Goal: Task Accomplishment & Management: Complete application form

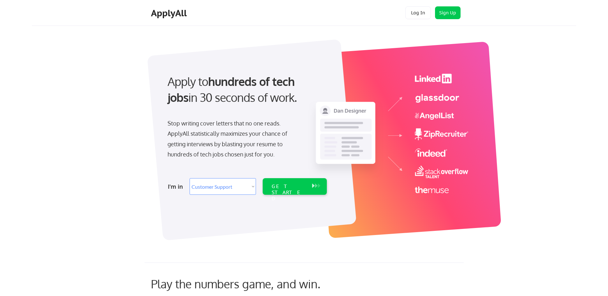
select select ""customer_support""
select select ""product""
click at [190, 178] on select "Select Role Software Engineering Product Management Customer Success Sales UI/U…" at bounding box center [223, 186] width 66 height 17
select select ""product""
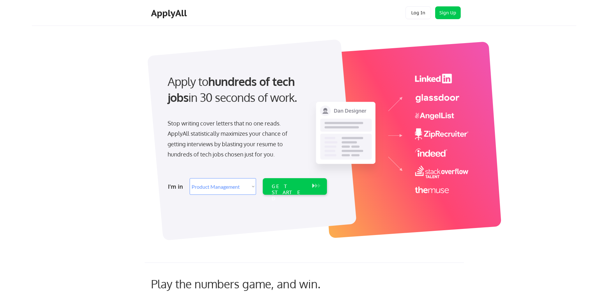
select select ""product""
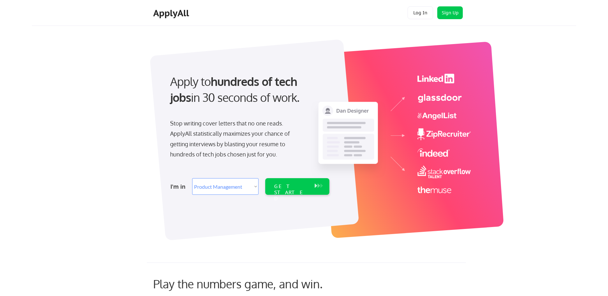
click at [71, 50] on div "Apply to hundreds of tech jobs in 30 seconds of work. Stop writing cover letter…" at bounding box center [317, 136] width 528 height 211
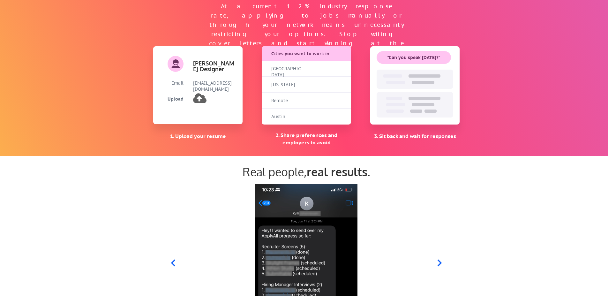
scroll to position [574, 0]
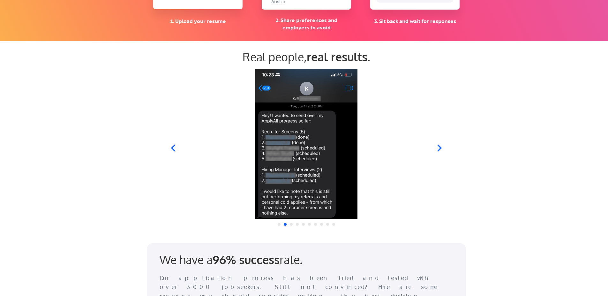
click at [442, 148] on icon at bounding box center [440, 148] width 8 height 8
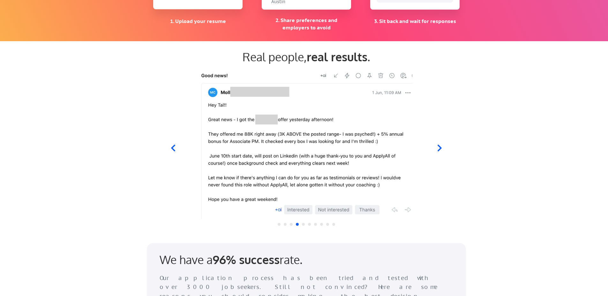
click at [438, 147] on icon at bounding box center [440, 148] width 8 height 8
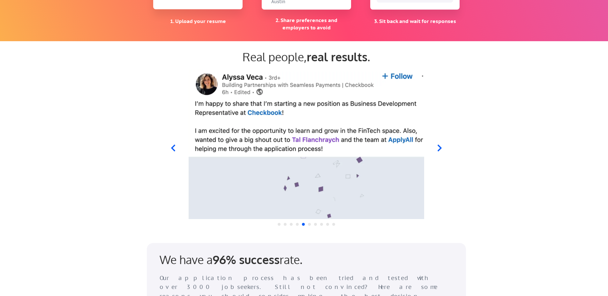
click at [438, 147] on icon at bounding box center [440, 148] width 8 height 8
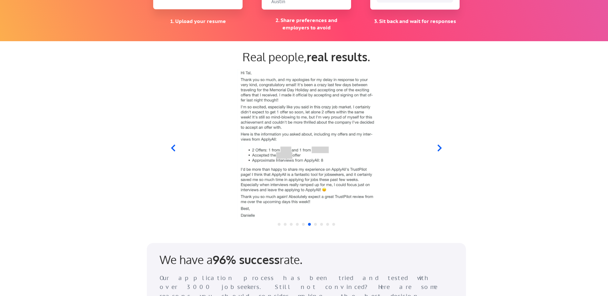
click at [438, 146] on icon at bounding box center [440, 148] width 8 height 8
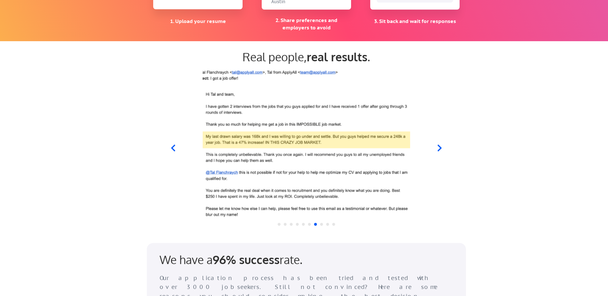
click at [438, 146] on icon at bounding box center [440, 148] width 8 height 8
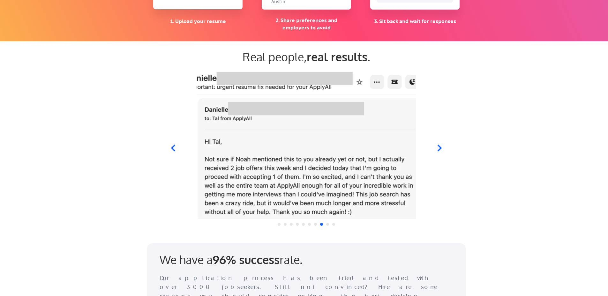
click at [438, 146] on icon at bounding box center [440, 148] width 8 height 8
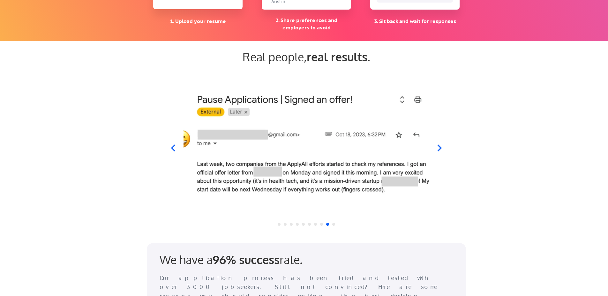
click at [438, 146] on icon at bounding box center [440, 148] width 8 height 8
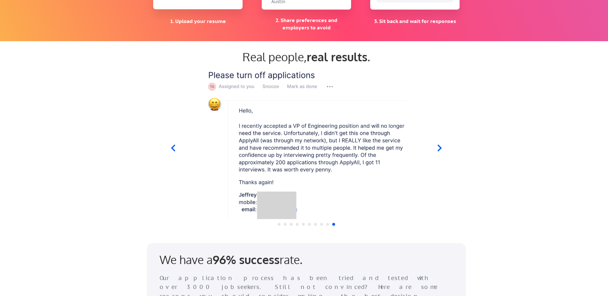
click at [438, 146] on icon at bounding box center [440, 148] width 8 height 8
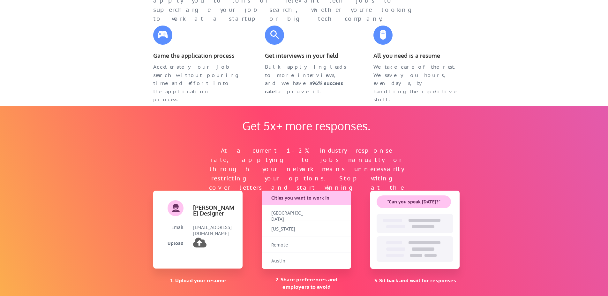
scroll to position [383, 0]
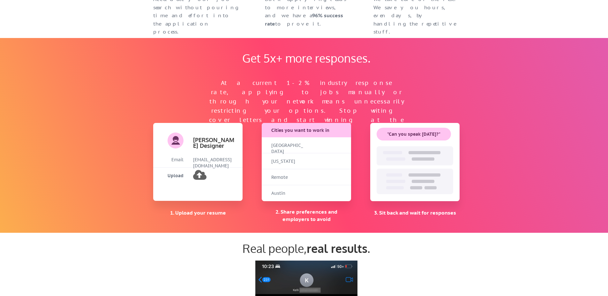
drag, startPoint x: 302, startPoint y: 162, endPoint x: 223, endPoint y: 92, distance: 106.2
click at [203, 74] on div "Get 5x+ more responses. At a current 1-2% industry response rate, applying to j…" at bounding box center [306, 135] width 319 height 195
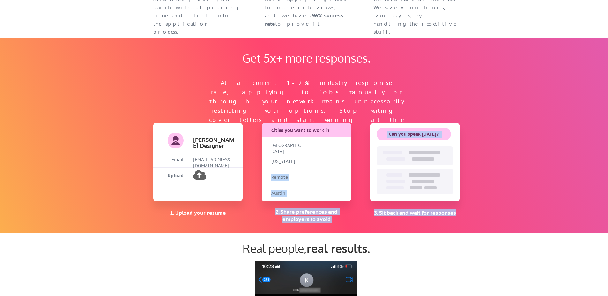
drag, startPoint x: 258, startPoint y: 128, endPoint x: 304, endPoint y: 180, distance: 69.7
click at [304, 180] on div "Get 5x+ more responses. At a current 1-2% industry response rate, applying to j…" at bounding box center [306, 135] width 319 height 195
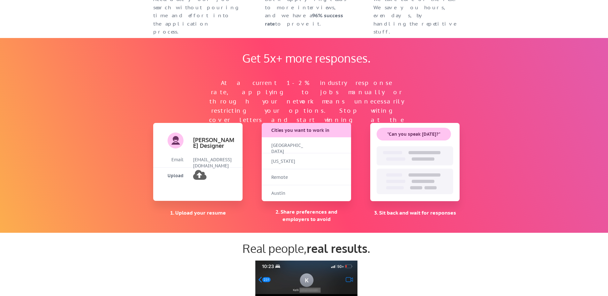
click at [244, 112] on div "At a current 1-2% industry response rate, applying to jobs manually or through …" at bounding box center [306, 95] width 211 height 37
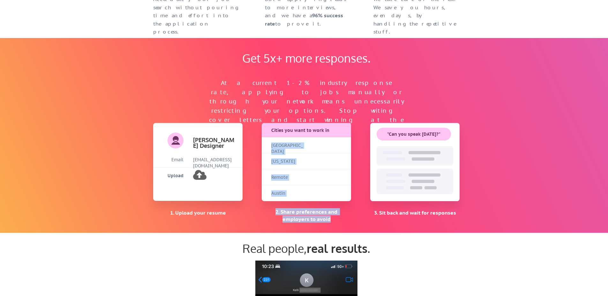
drag, startPoint x: 291, startPoint y: 193, endPoint x: 275, endPoint y: 135, distance: 60.4
click at [283, 135] on div "Cities you want to work in San Francisco New York Remote Austin 2. Share prefer…" at bounding box center [306, 173] width 89 height 100
drag, startPoint x: 262, startPoint y: 127, endPoint x: 258, endPoint y: 116, distance: 11.8
click at [261, 127] on div "Get 5x+ more responses. At a current 1-2% industry response rate, applying to j…" at bounding box center [306, 135] width 319 height 195
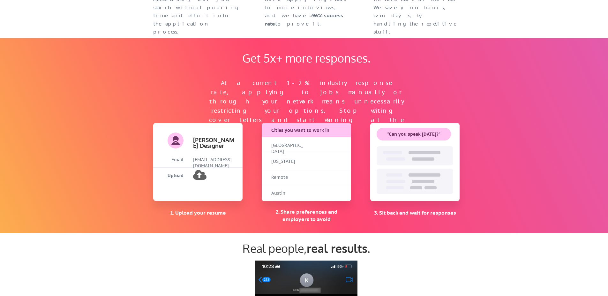
click at [257, 111] on div "At a current 1-2% industry response rate, applying to jobs manually or through …" at bounding box center [306, 95] width 211 height 37
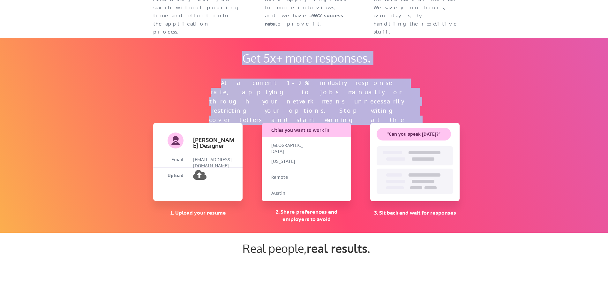
drag, startPoint x: 132, startPoint y: 113, endPoint x: 172, endPoint y: 150, distance: 54.6
click at [248, 176] on div "Get 5x+ more responses. At a current 1-2% industry response rate, applying to j…" at bounding box center [306, 135] width 613 height 195
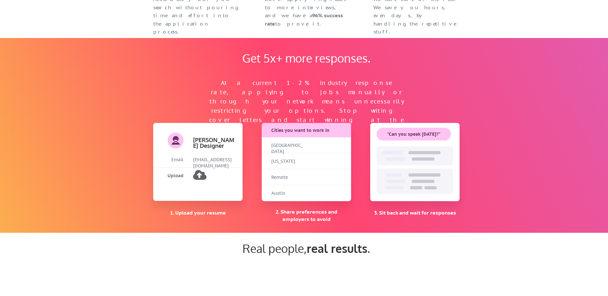
click at [108, 139] on div "Get 5x+ more responses. At a current 1-2% industry response rate, applying to j…" at bounding box center [306, 135] width 613 height 195
drag, startPoint x: 173, startPoint y: 171, endPoint x: 224, endPoint y: 180, distance: 52.5
click at [224, 180] on div "Upload" at bounding box center [197, 176] width 89 height 16
click at [83, 154] on div "Get 5x+ more responses. At a current 1-2% industry response rate, applying to j…" at bounding box center [306, 135] width 613 height 195
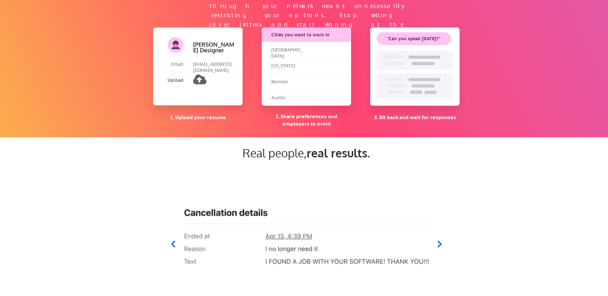
scroll to position [459, 0]
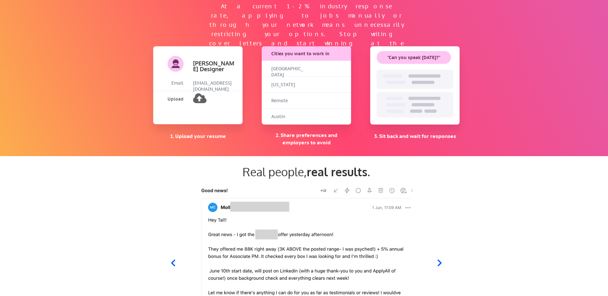
click at [424, 98] on div at bounding box center [424, 98] width 32 height 3
click at [408, 70] on div at bounding box center [414, 79] width 77 height 19
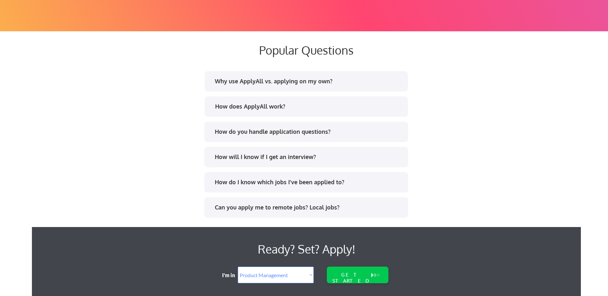
scroll to position [1300, 0]
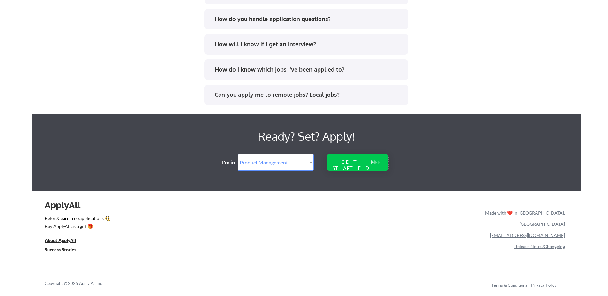
click at [358, 162] on div "GET STARTED" at bounding box center [351, 165] width 41 height 12
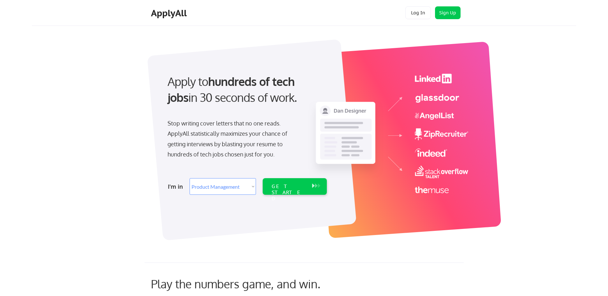
select select ""product""
drag, startPoint x: 300, startPoint y: 90, endPoint x: 359, endPoint y: 141, distance: 78.3
click at [363, 153] on div "Apply to hundreds of tech jobs in 30 seconds of work. Stop writing cover letter…" at bounding box center [314, 134] width 319 height 196
click at [359, 140] on img at bounding box center [388, 133] width 160 height 119
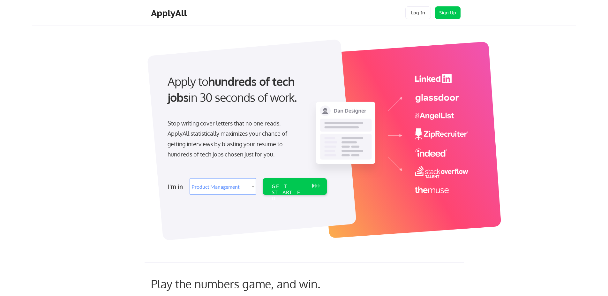
click at [363, 84] on img at bounding box center [388, 133] width 160 height 119
click at [106, 25] on div "ApplyAll Log In Sign Up Log Out" at bounding box center [304, 13] width 544 height 26
click at [237, 124] on div "Apply to hundreds of tech jobs in 30 seconds of work. Stop writing cover letter…" at bounding box center [314, 134] width 319 height 196
drag, startPoint x: 218, startPoint y: 64, endPoint x: 249, endPoint y: 70, distance: 31.5
click at [219, 63] on div at bounding box center [251, 139] width 209 height 201
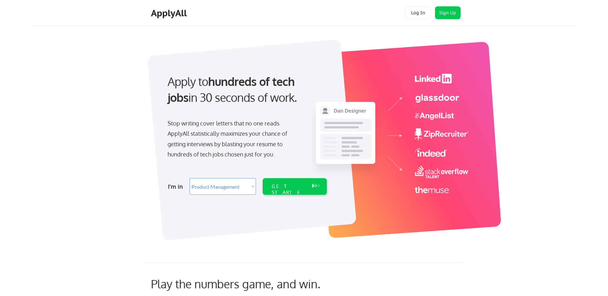
click at [330, 113] on div "Apply to hundreds of tech jobs in 30 seconds of work." at bounding box center [245, 94] width 169 height 43
click at [451, 99] on img at bounding box center [388, 133] width 160 height 119
select select ""tech_finance_biz_ops_cos""
click at [190, 178] on select "Select Role Software Engineering Product Management Customer Success Sales UI/U…" at bounding box center [223, 186] width 66 height 17
select select ""tech_finance_biz_ops_cos""
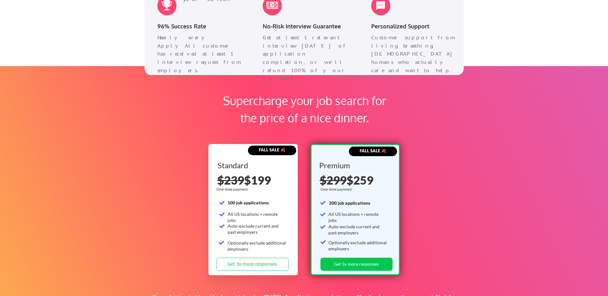
scroll to position [766, 0]
